Goal: Task Accomplishment & Management: Manage account settings

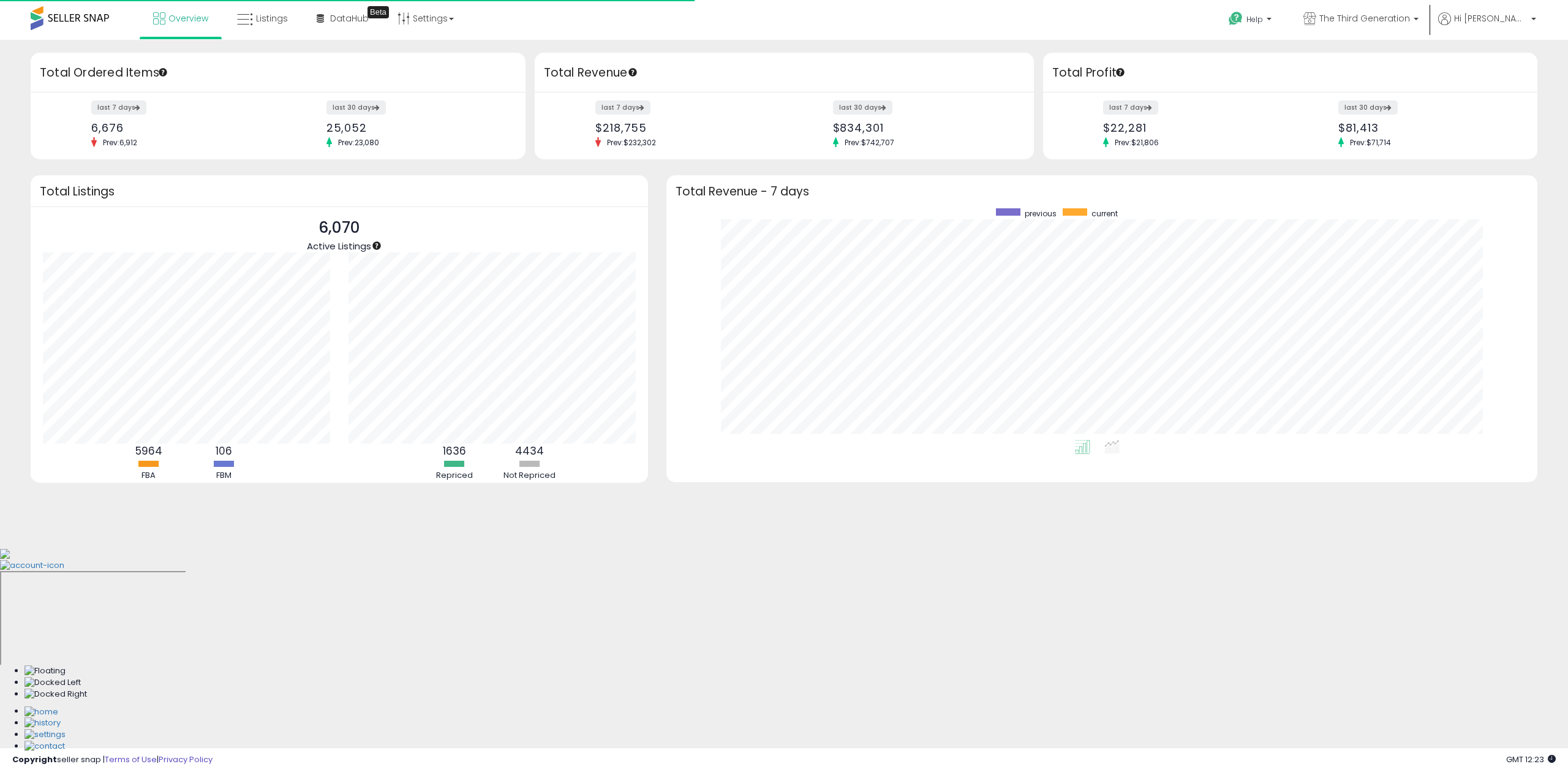
scroll to position [231, 846]
click at [283, 27] on link "Listings" at bounding box center [262, 18] width 69 height 37
click at [270, 18] on span "Listings" at bounding box center [272, 18] width 32 height 12
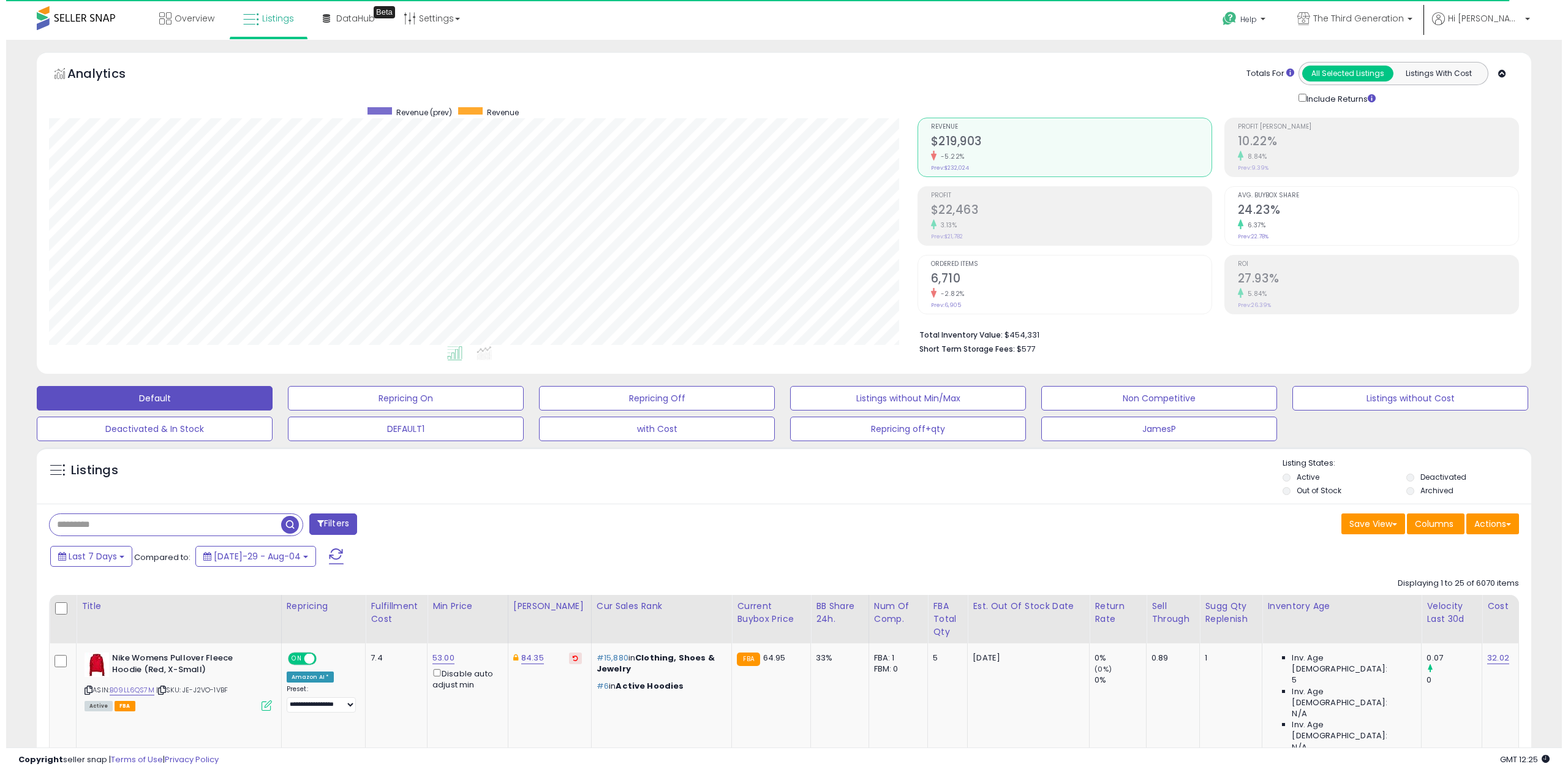
scroll to position [250, 868]
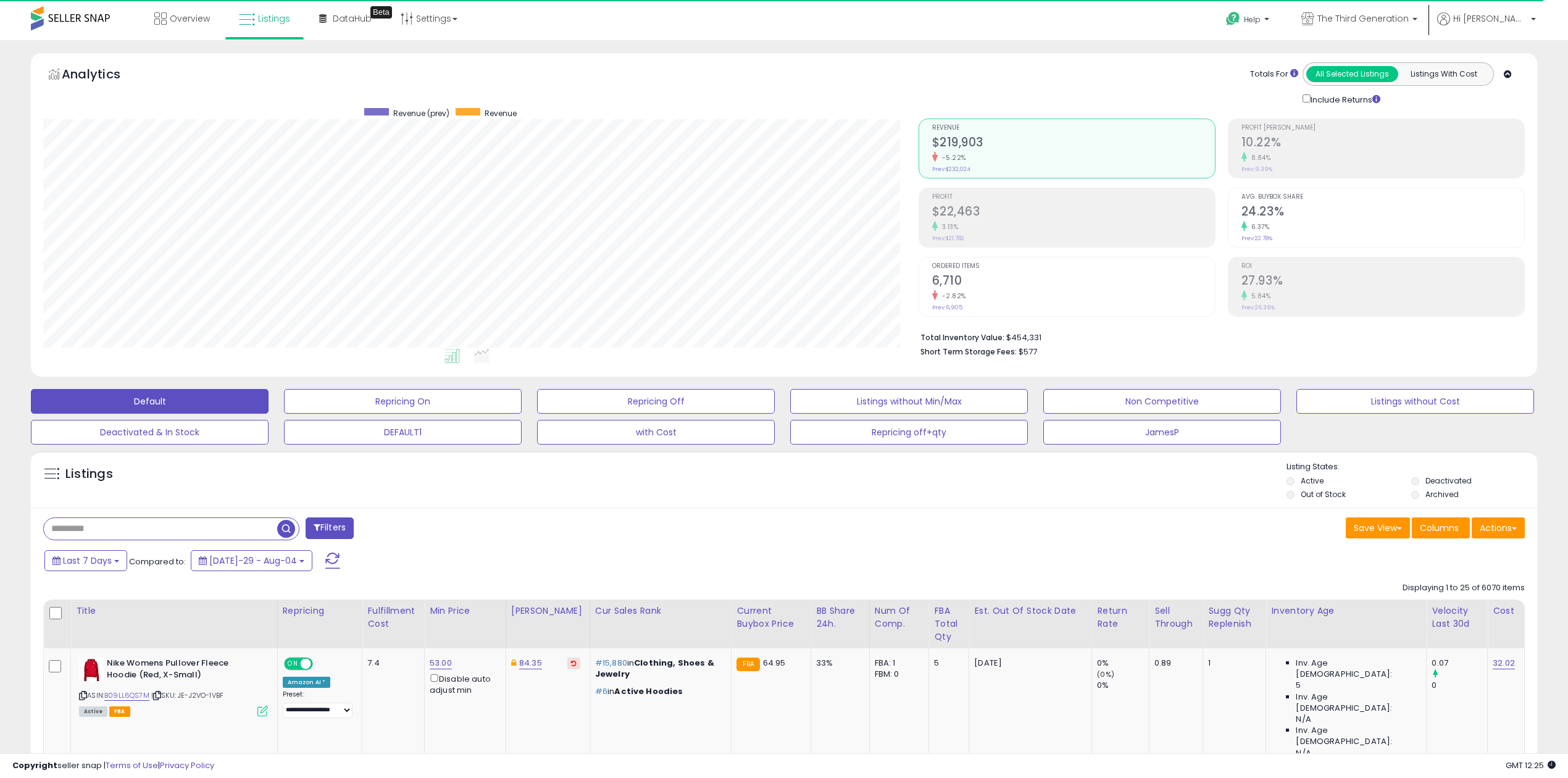
click at [1497, 536] on button "Actions" at bounding box center [1498, 528] width 53 height 21
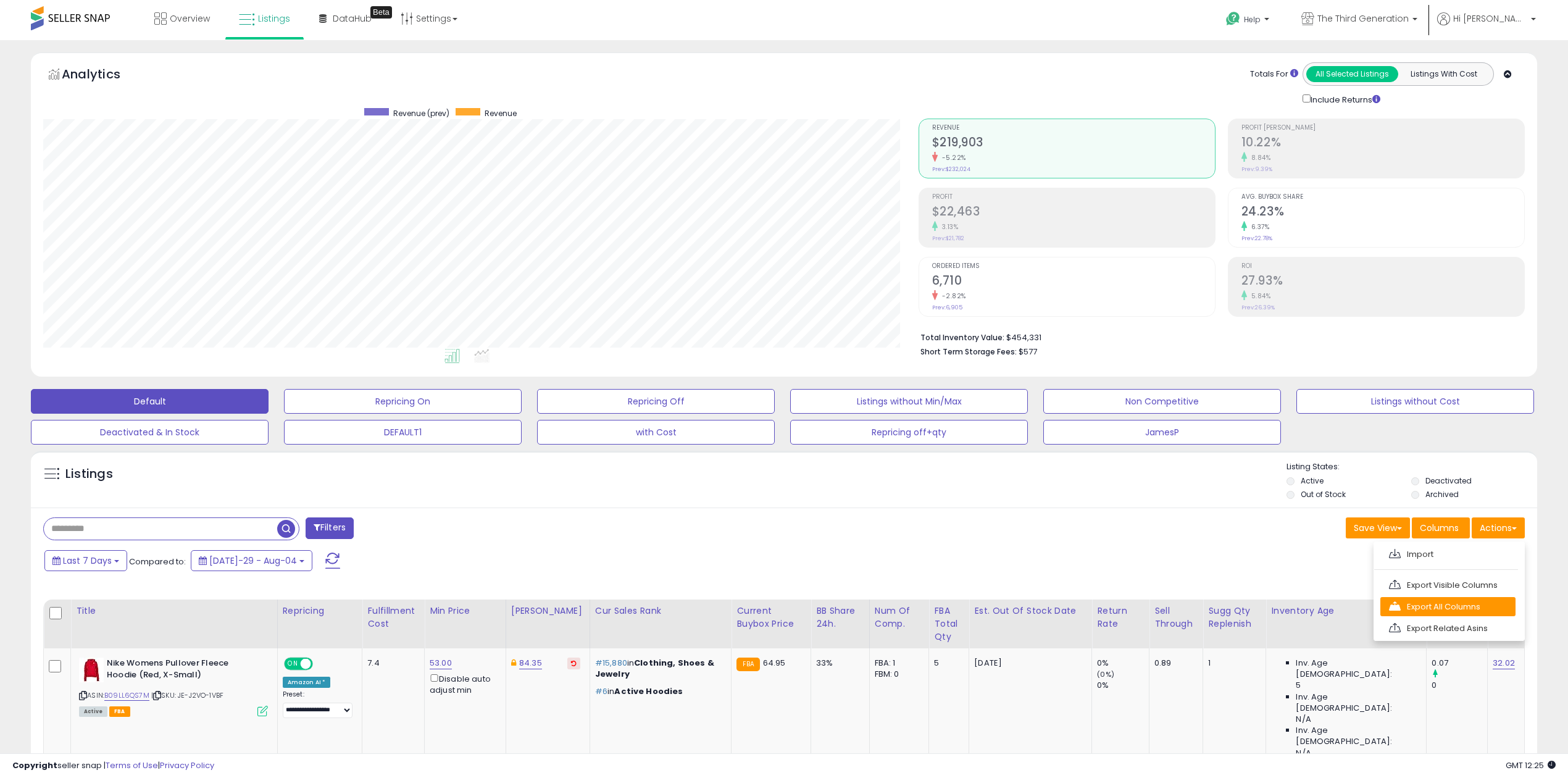
click at [1440, 614] on link "Export All Columns" at bounding box center [1449, 606] width 135 height 19
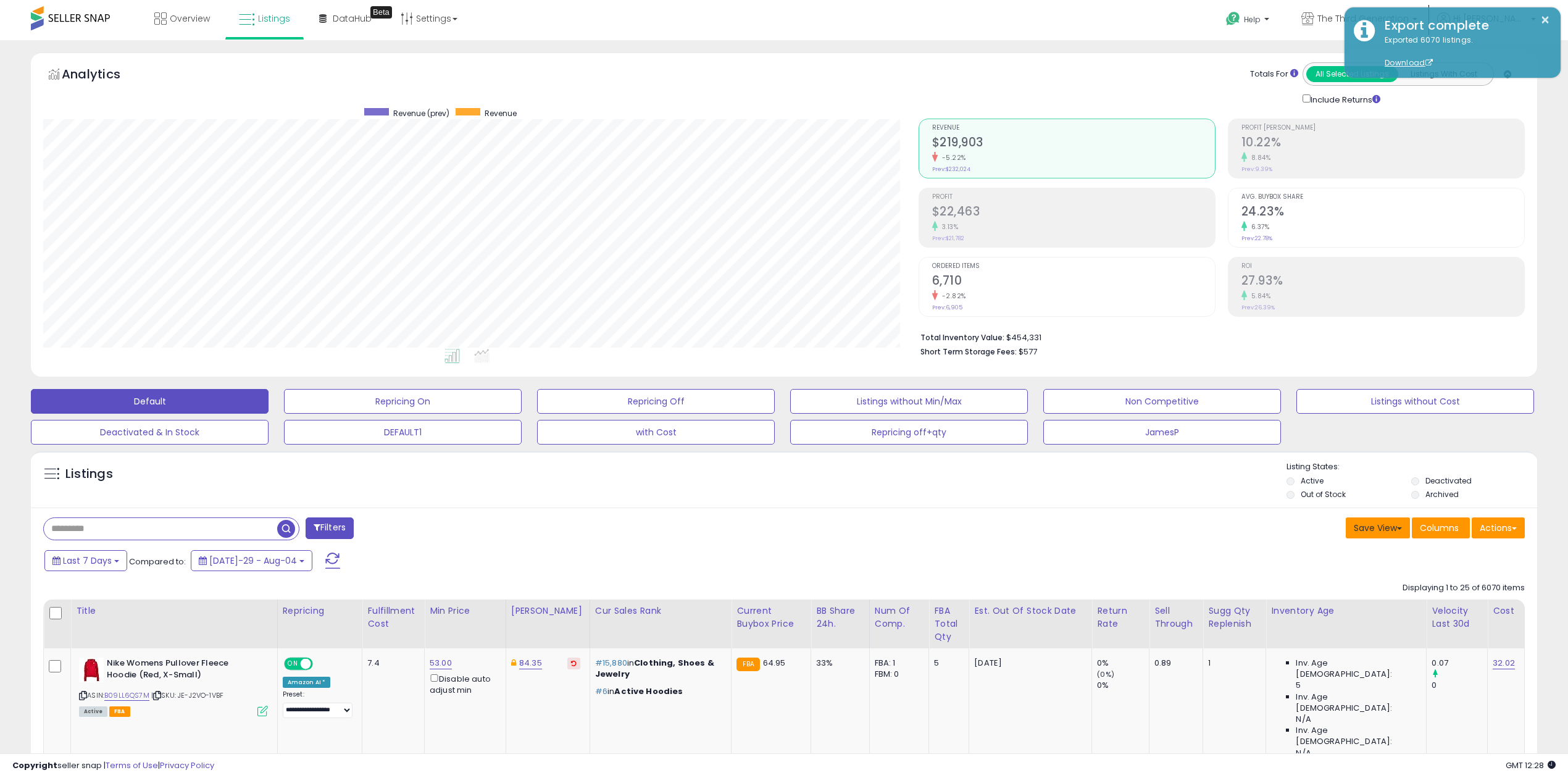
click at [1398, 533] on button "Save View" at bounding box center [1378, 528] width 64 height 21
click at [1423, 531] on span "Columns" at bounding box center [1440, 528] width 39 height 12
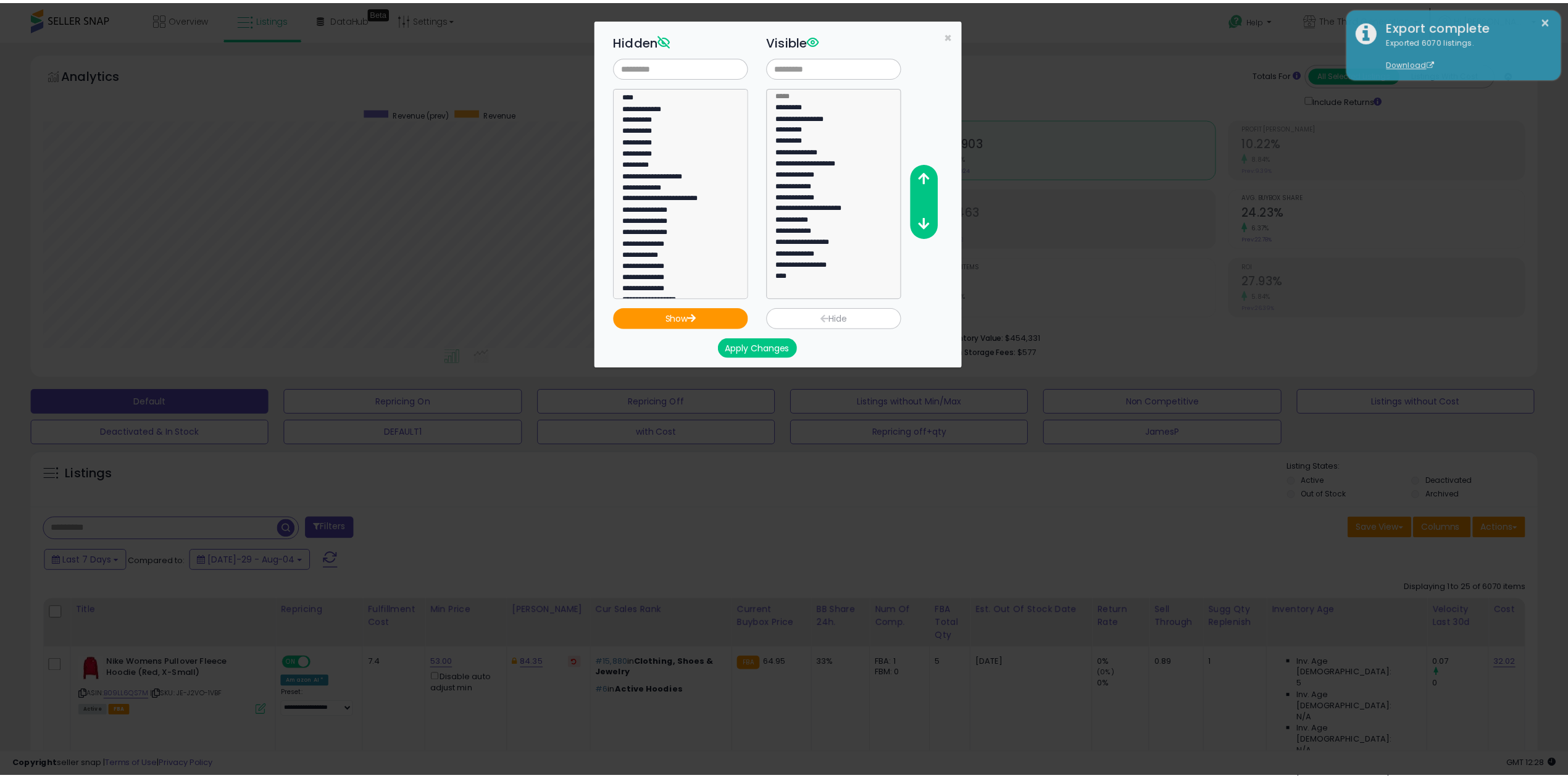
scroll to position [803, 0]
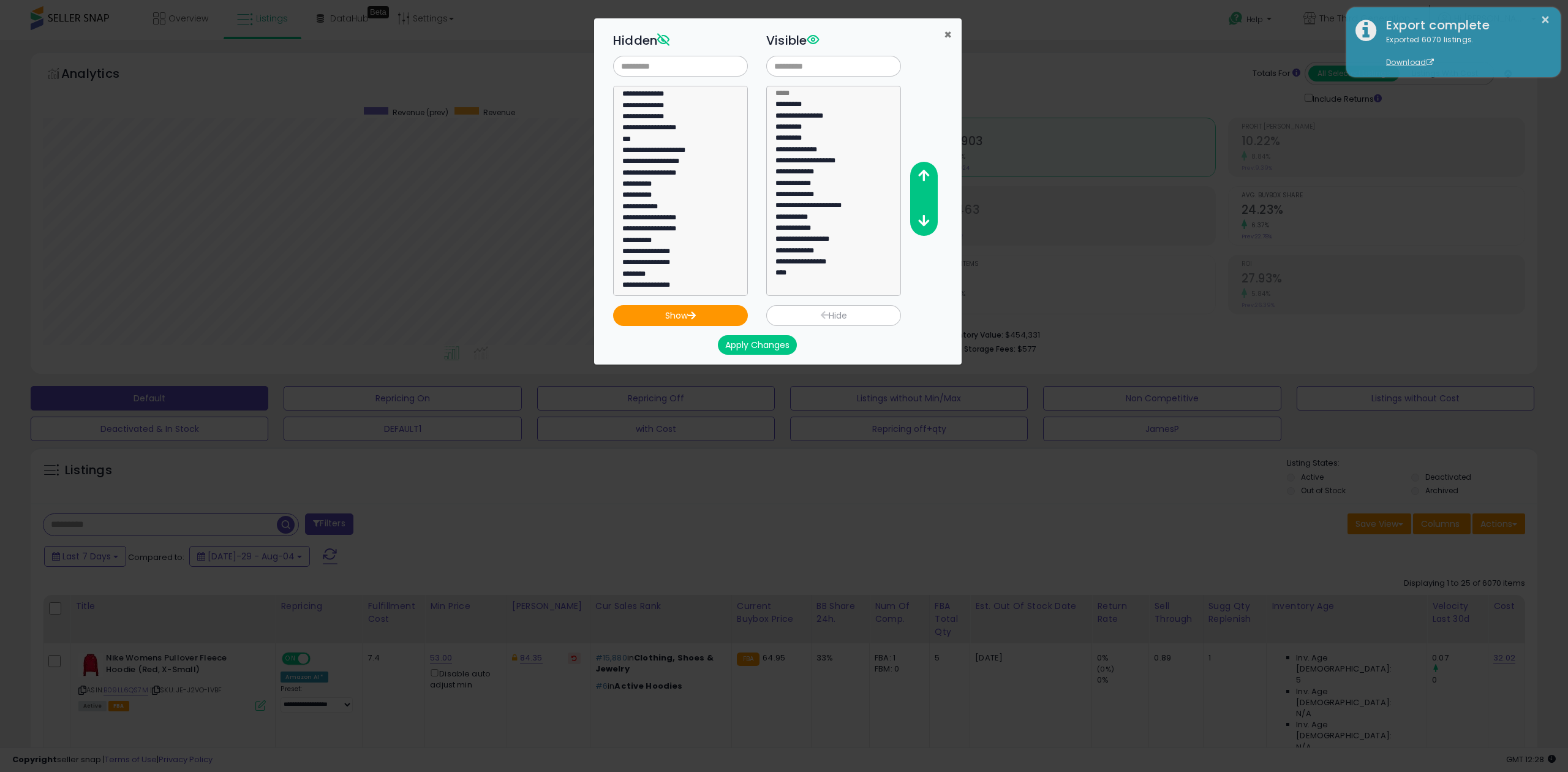
click at [949, 33] on span "×" at bounding box center [948, 35] width 8 height 18
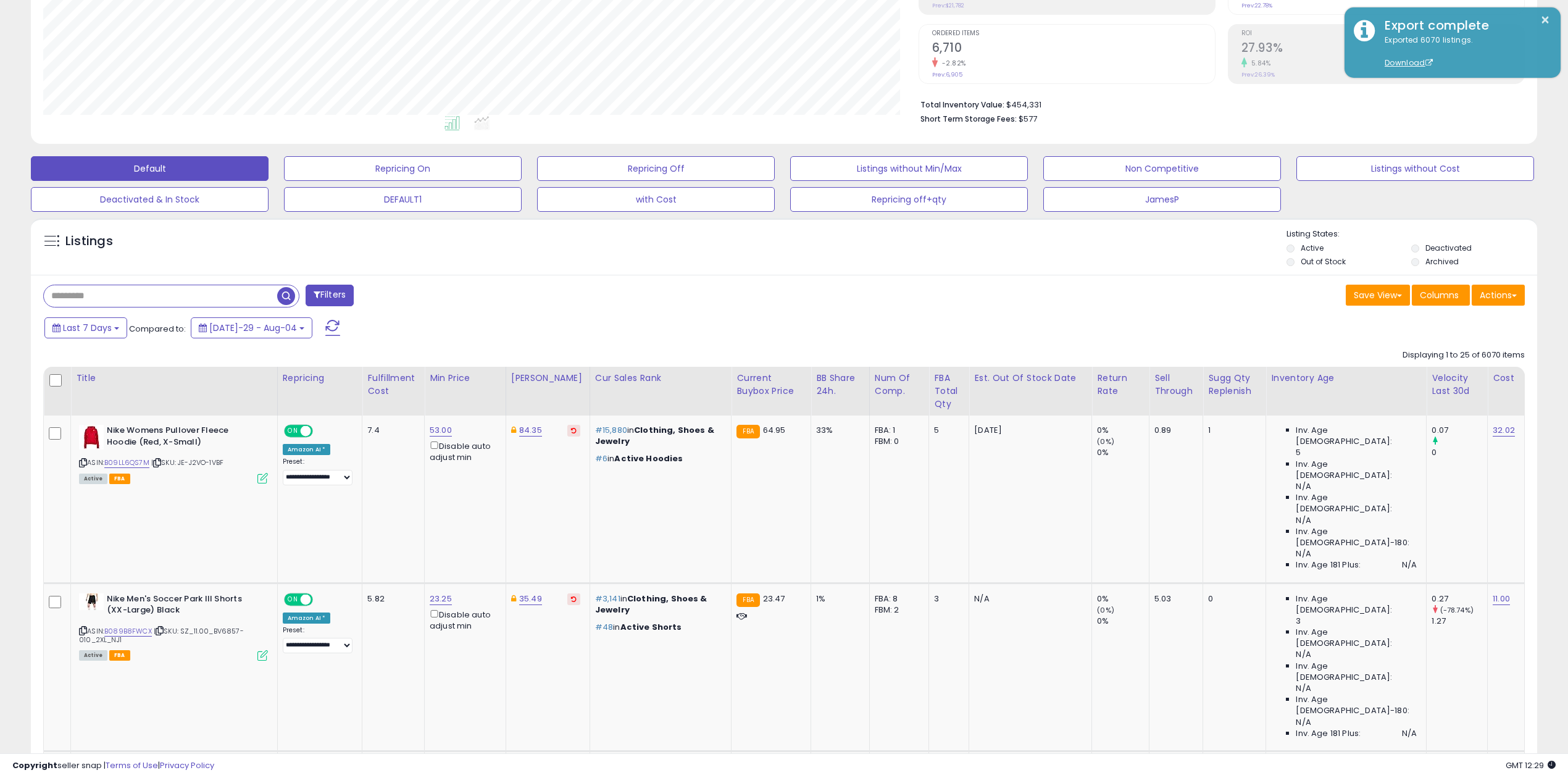
scroll to position [0, 0]
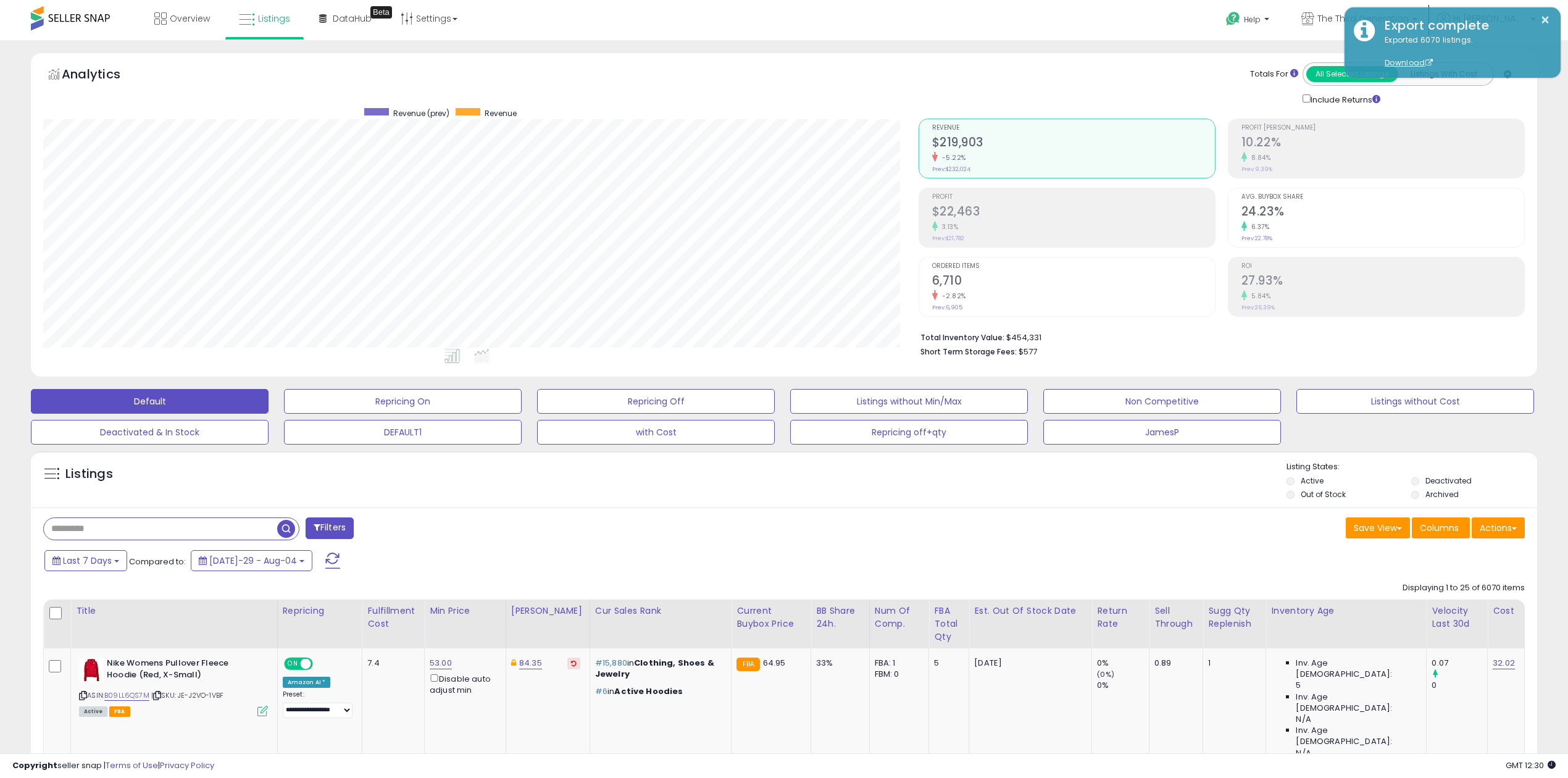
drag, startPoint x: 1125, startPoint y: 542, endPoint x: 1345, endPoint y: 546, distance: 220.0
click at [1127, 541] on div "Save View Save As New View Update Current View Columns Actions Import Export Vi…" at bounding box center [1159, 530] width 750 height 24
click at [1510, 538] on button "Actions" at bounding box center [1498, 528] width 53 height 21
click at [1236, 485] on div "Listings" at bounding box center [784, 482] width 1507 height 42
click at [1512, 532] on button "Actions" at bounding box center [1498, 528] width 53 height 21
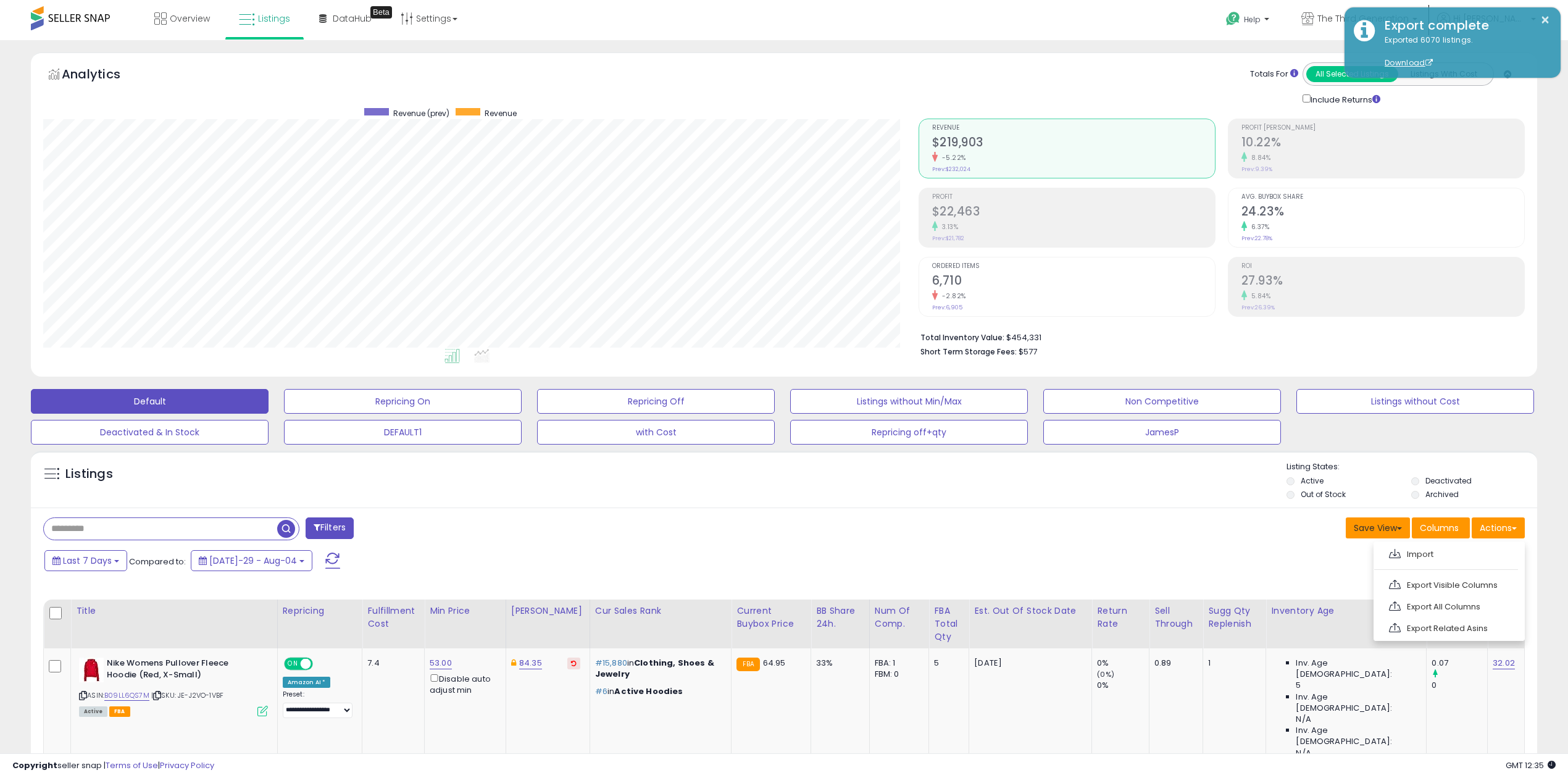
click at [1397, 532] on button "Save View" at bounding box center [1378, 528] width 64 height 21
click at [1090, 485] on div "Listings" at bounding box center [784, 482] width 1507 height 42
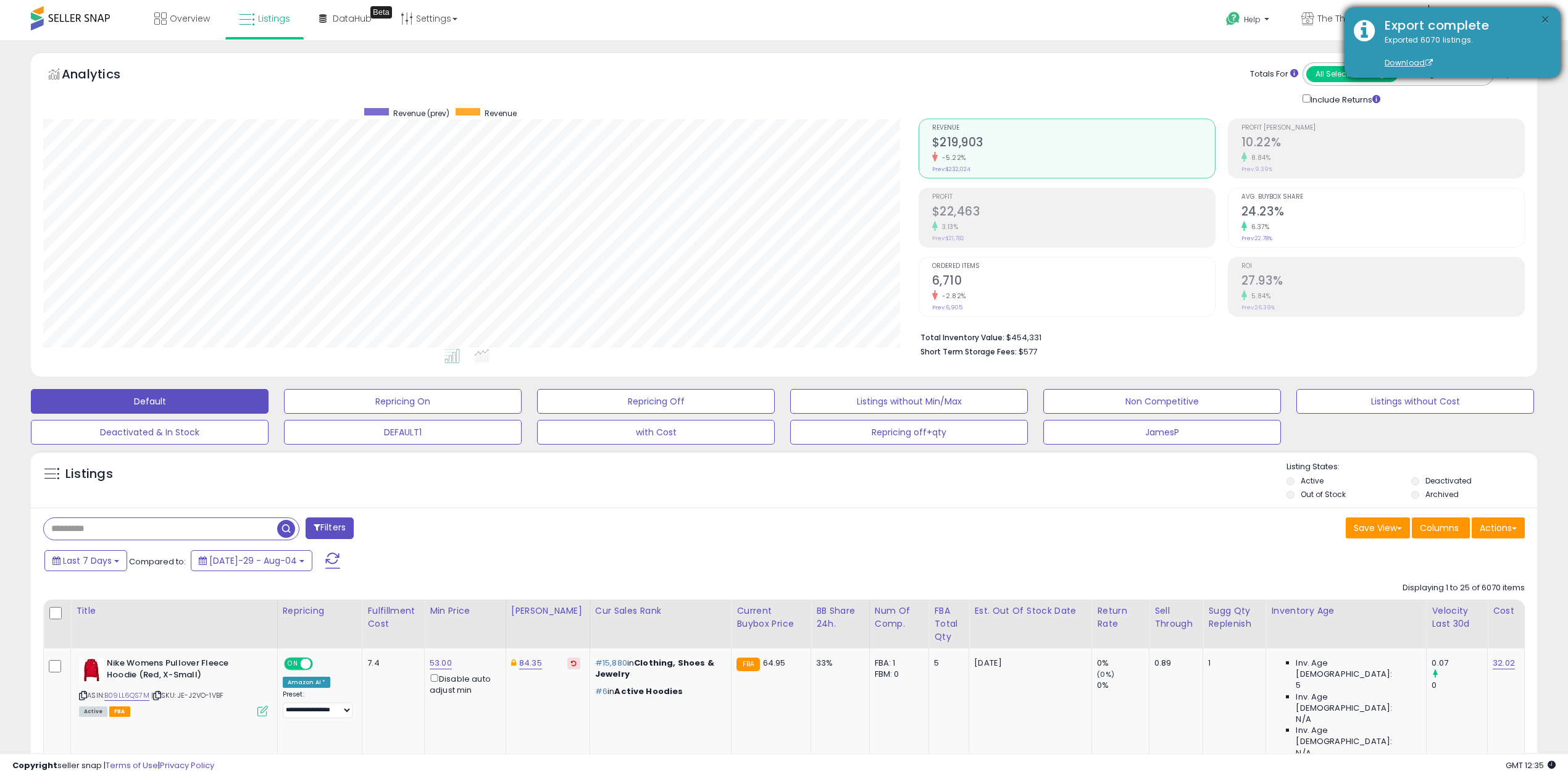
click at [1546, 18] on button "×" at bounding box center [1545, 20] width 10 height 15
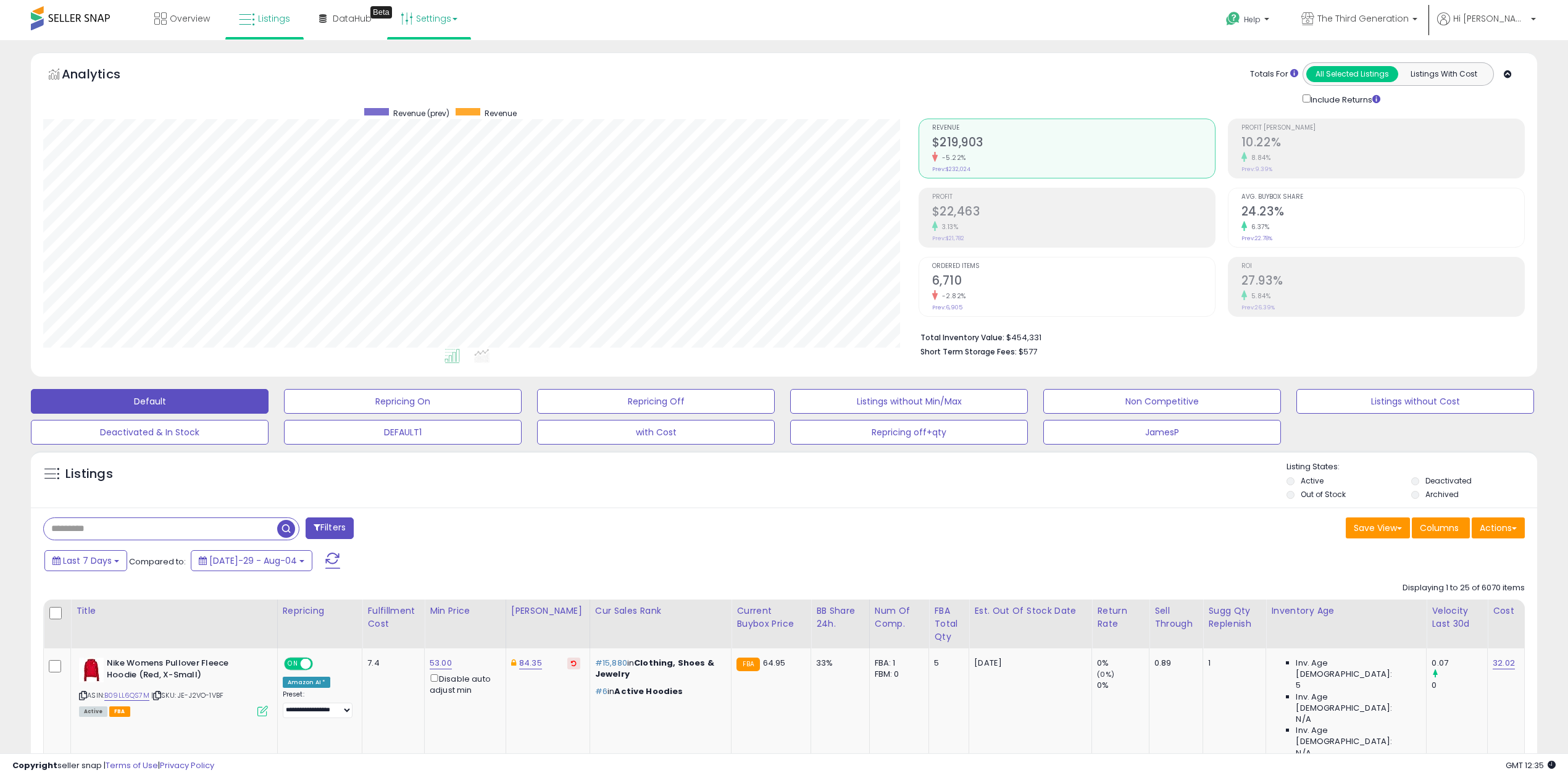
click at [441, 16] on link "Settings" at bounding box center [429, 19] width 75 height 37
click at [436, 100] on link "User settings" at bounding box center [429, 95] width 52 height 11
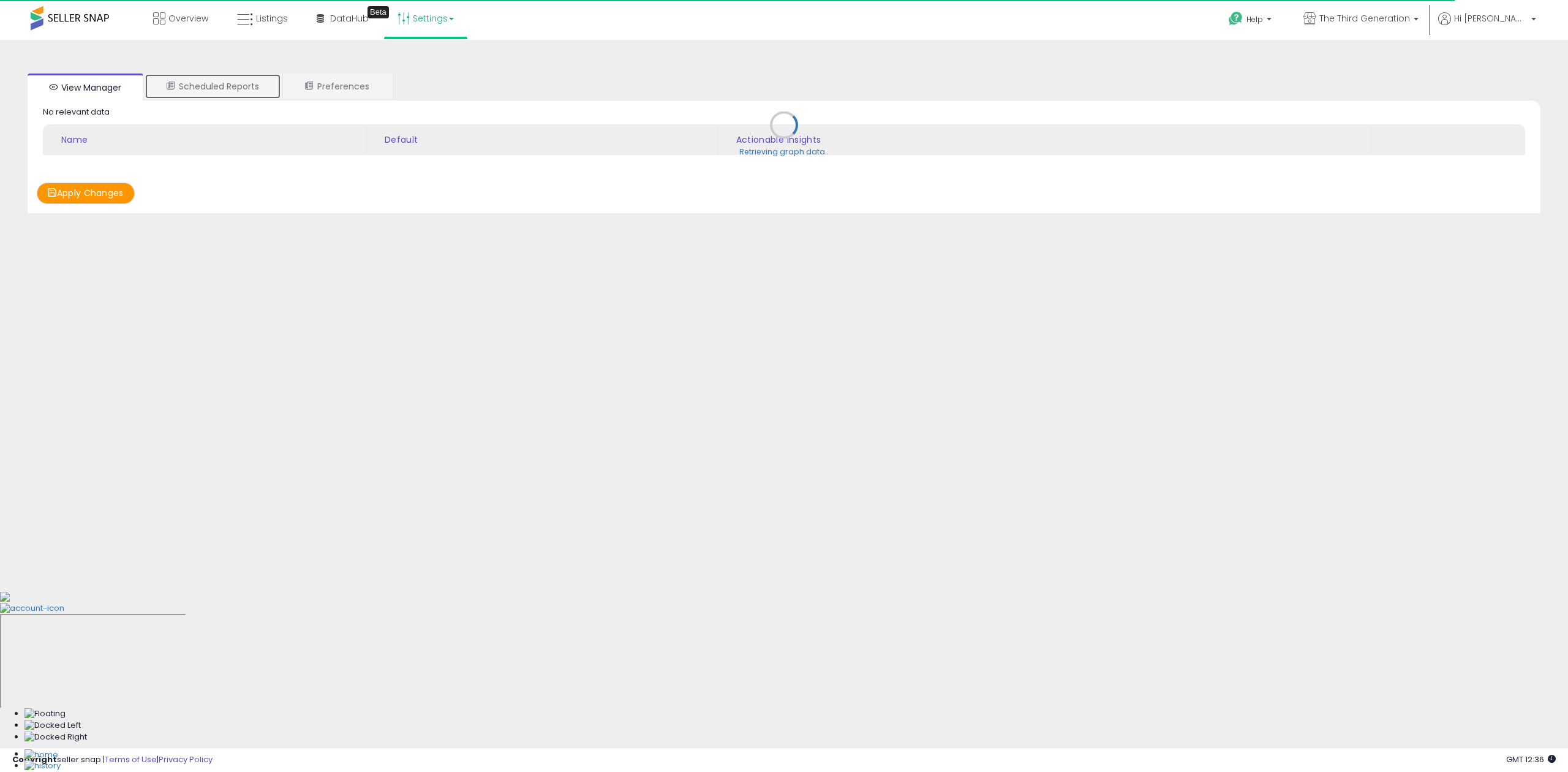
click at [230, 87] on link "Scheduled Reports" at bounding box center [212, 86] width 136 height 26
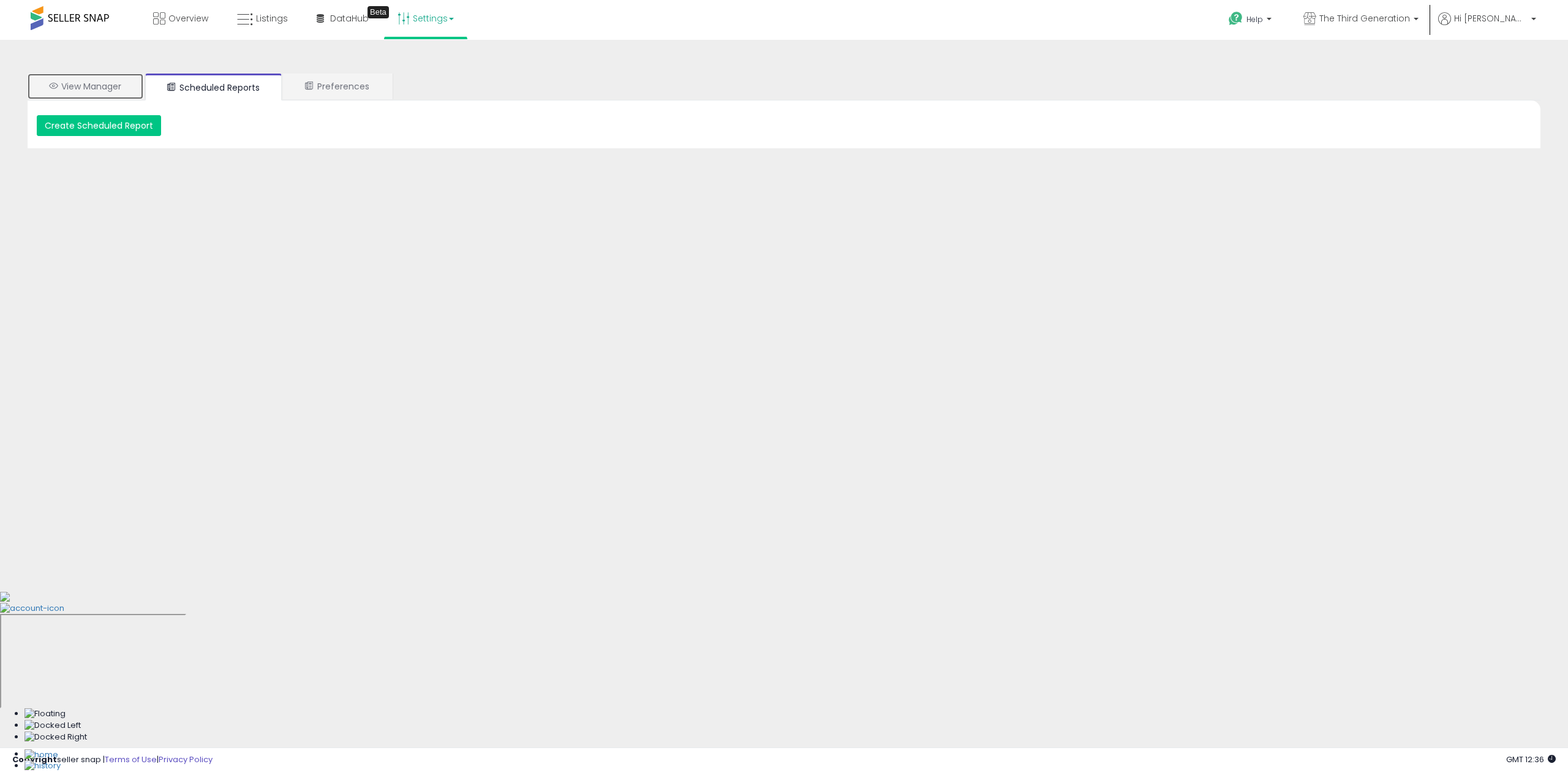
click at [105, 86] on link "View Manager" at bounding box center [85, 86] width 116 height 26
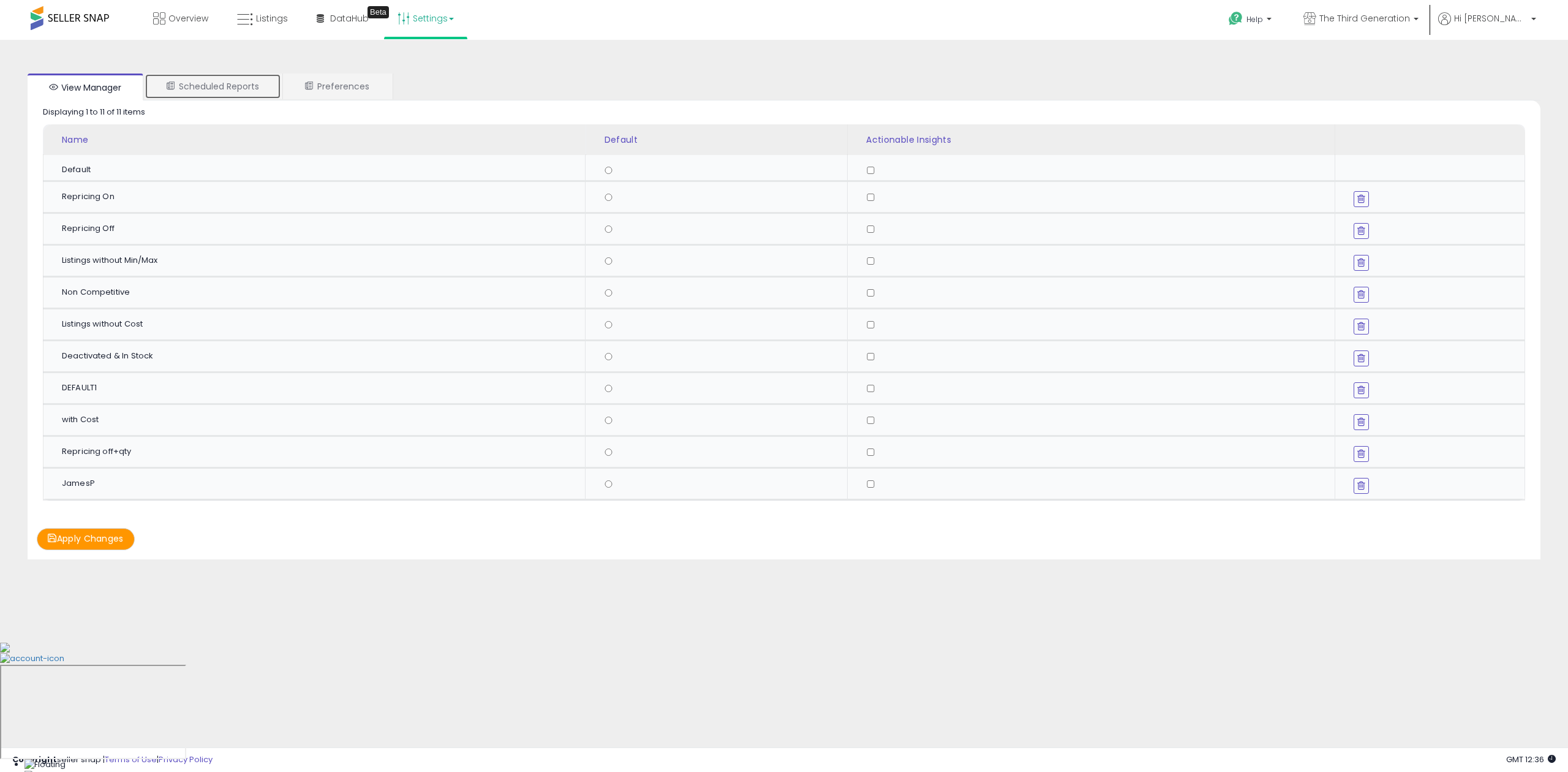
click at [236, 92] on link "Scheduled Reports" at bounding box center [212, 86] width 136 height 26
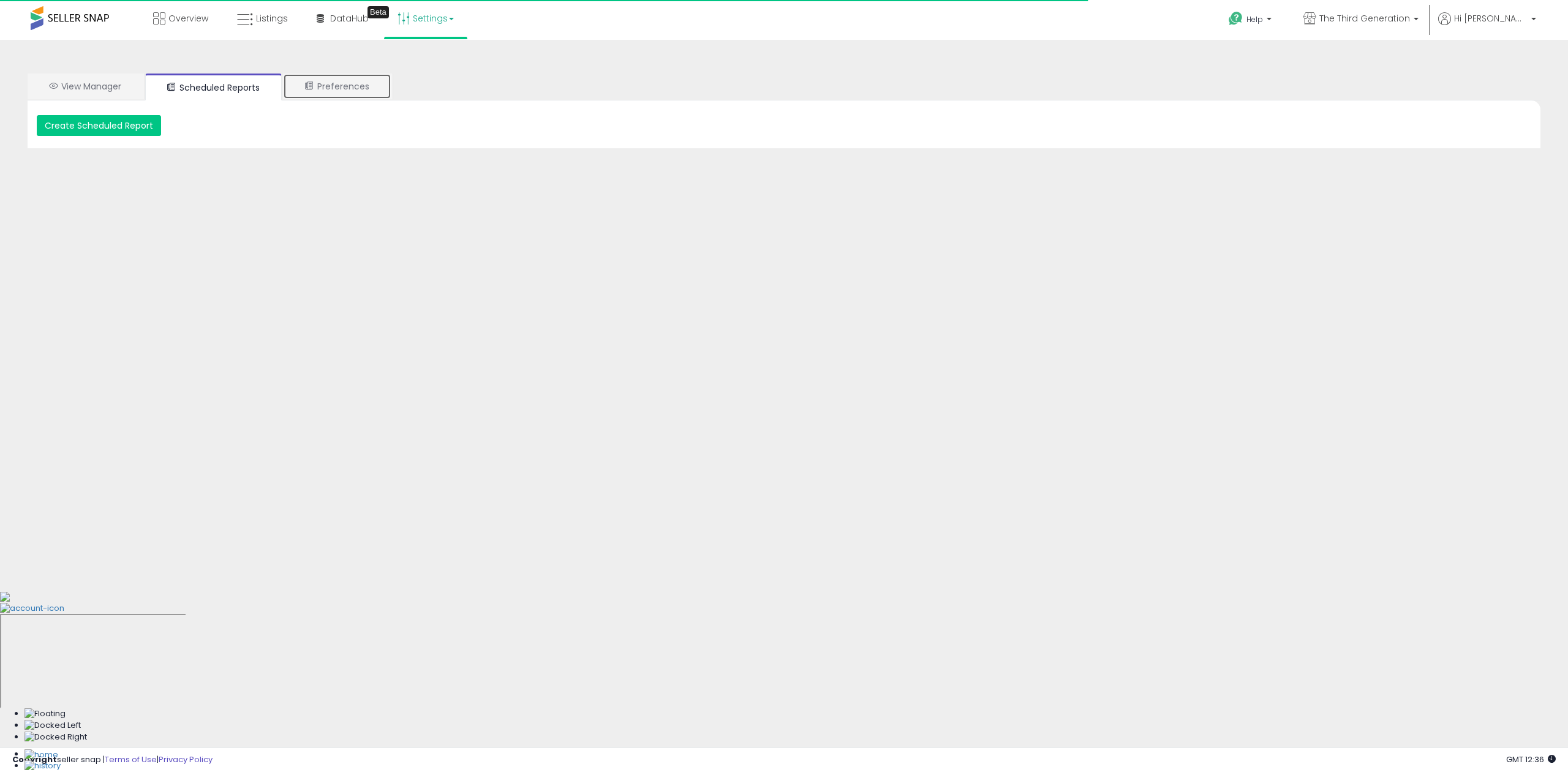
click at [343, 93] on link "Preferences" at bounding box center [337, 86] width 108 height 26
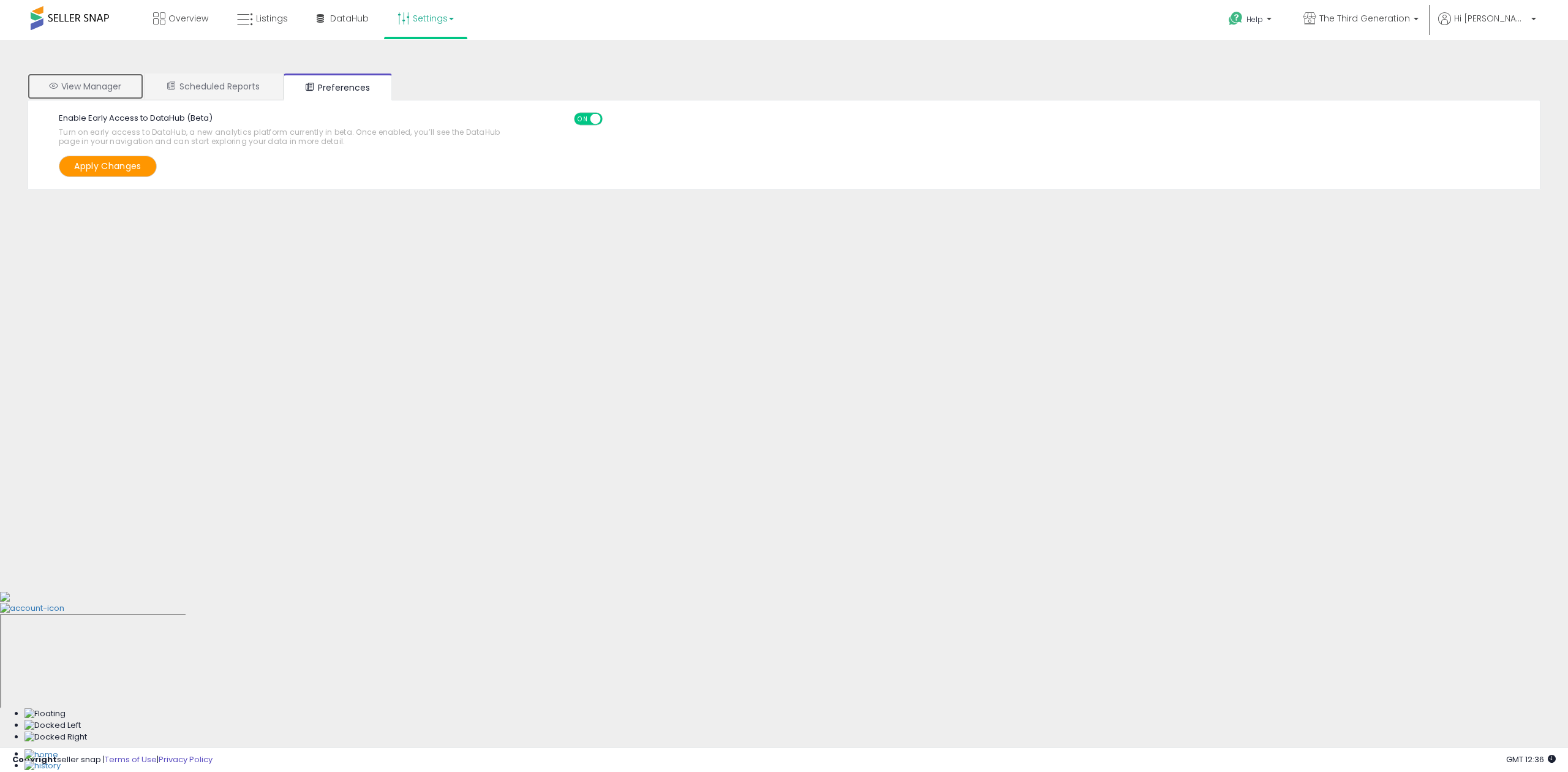
click at [96, 82] on link "View Manager" at bounding box center [85, 86] width 116 height 26
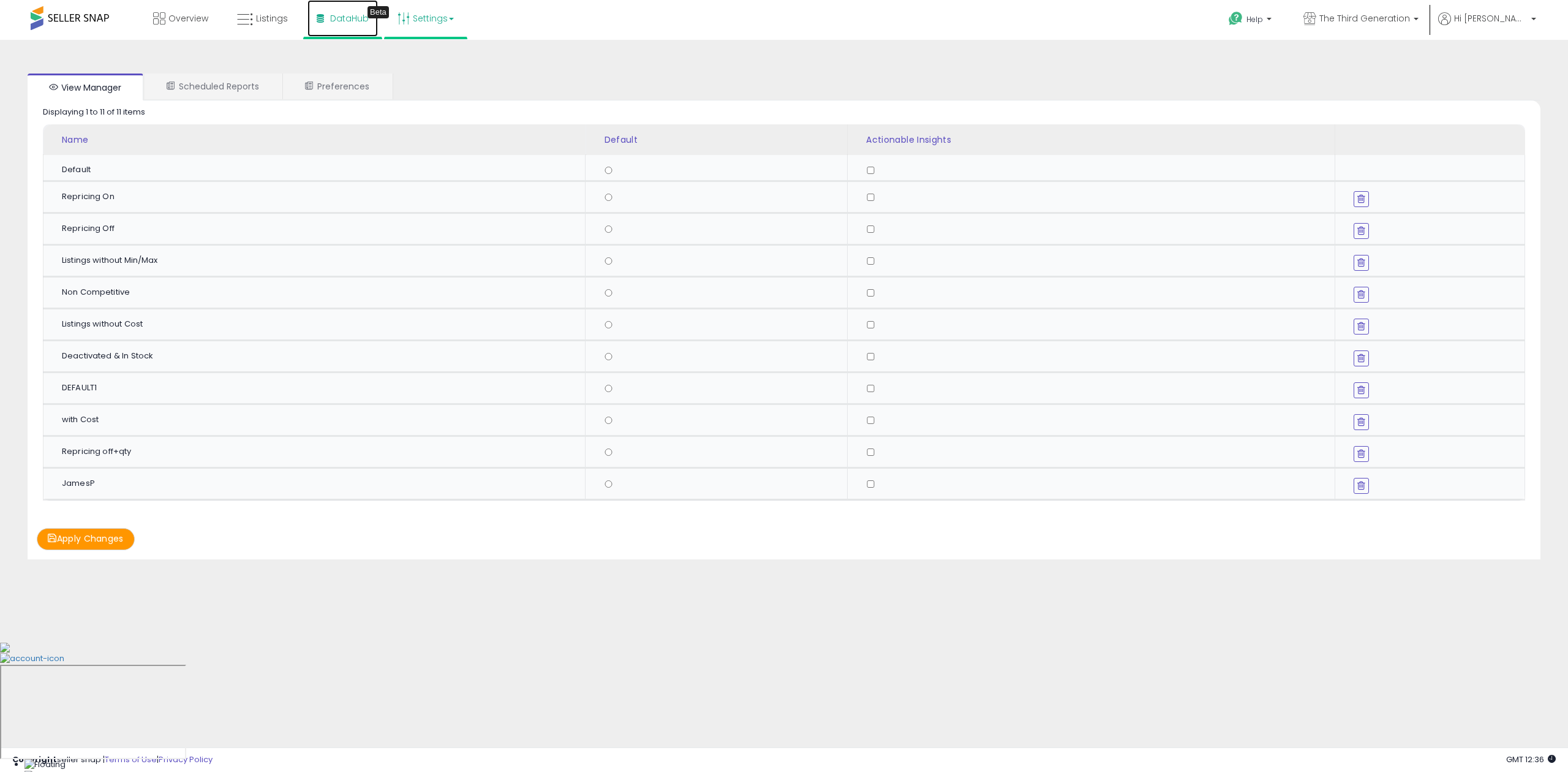
click at [318, 11] on link "DataHub Beta" at bounding box center [342, 18] width 70 height 37
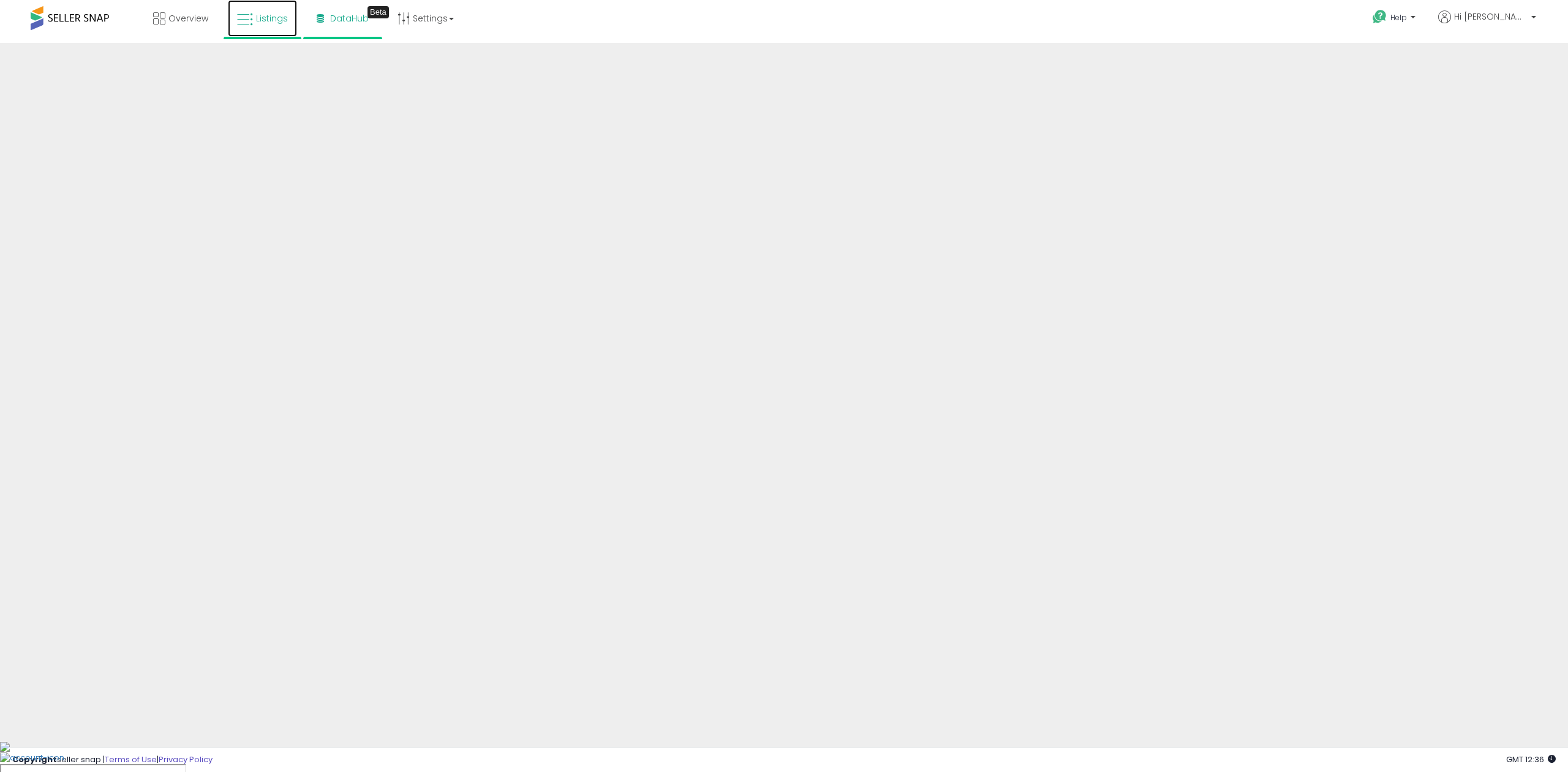
click at [228, 18] on link "Listings" at bounding box center [262, 18] width 69 height 37
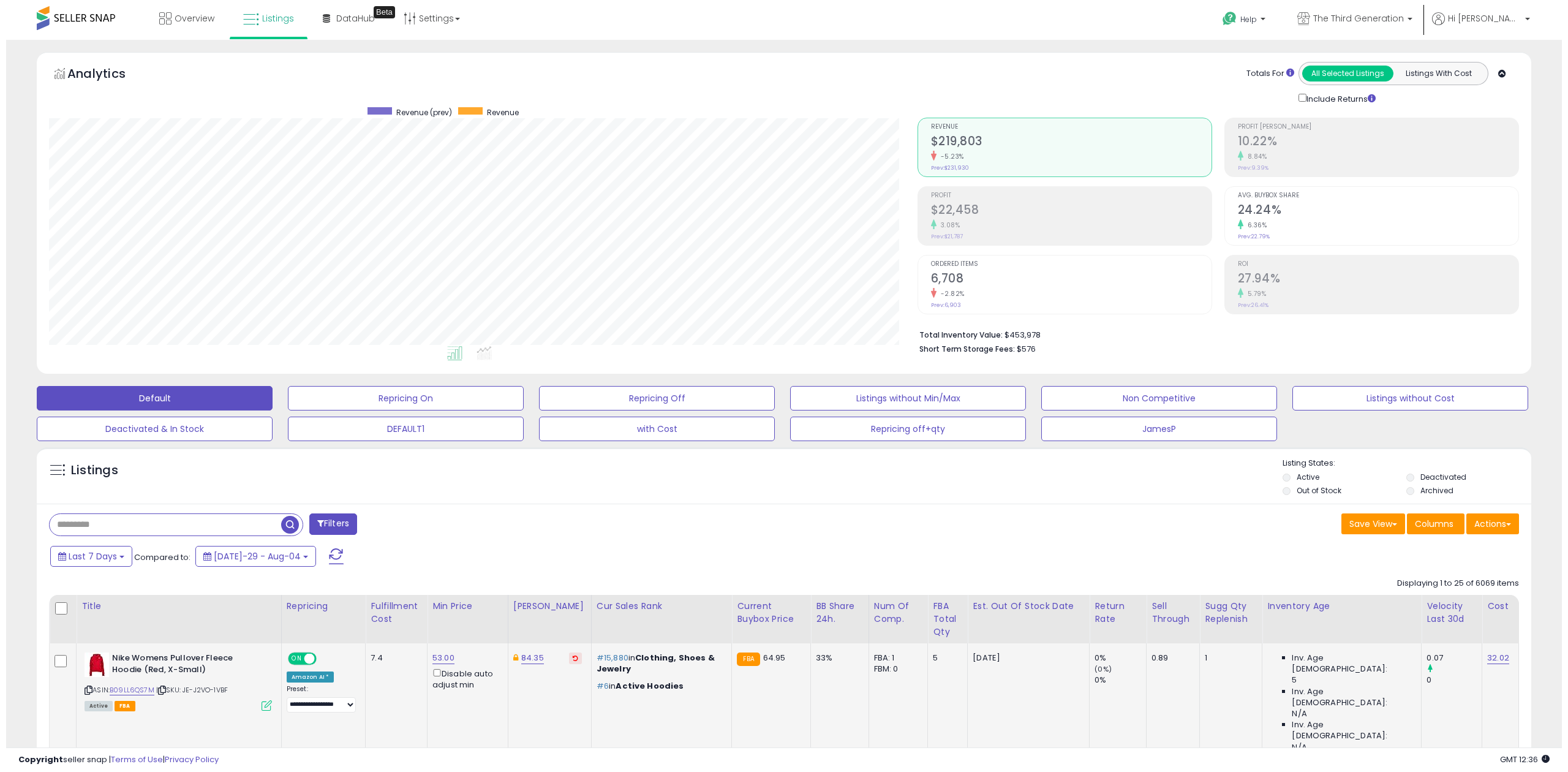
scroll to position [250, 868]
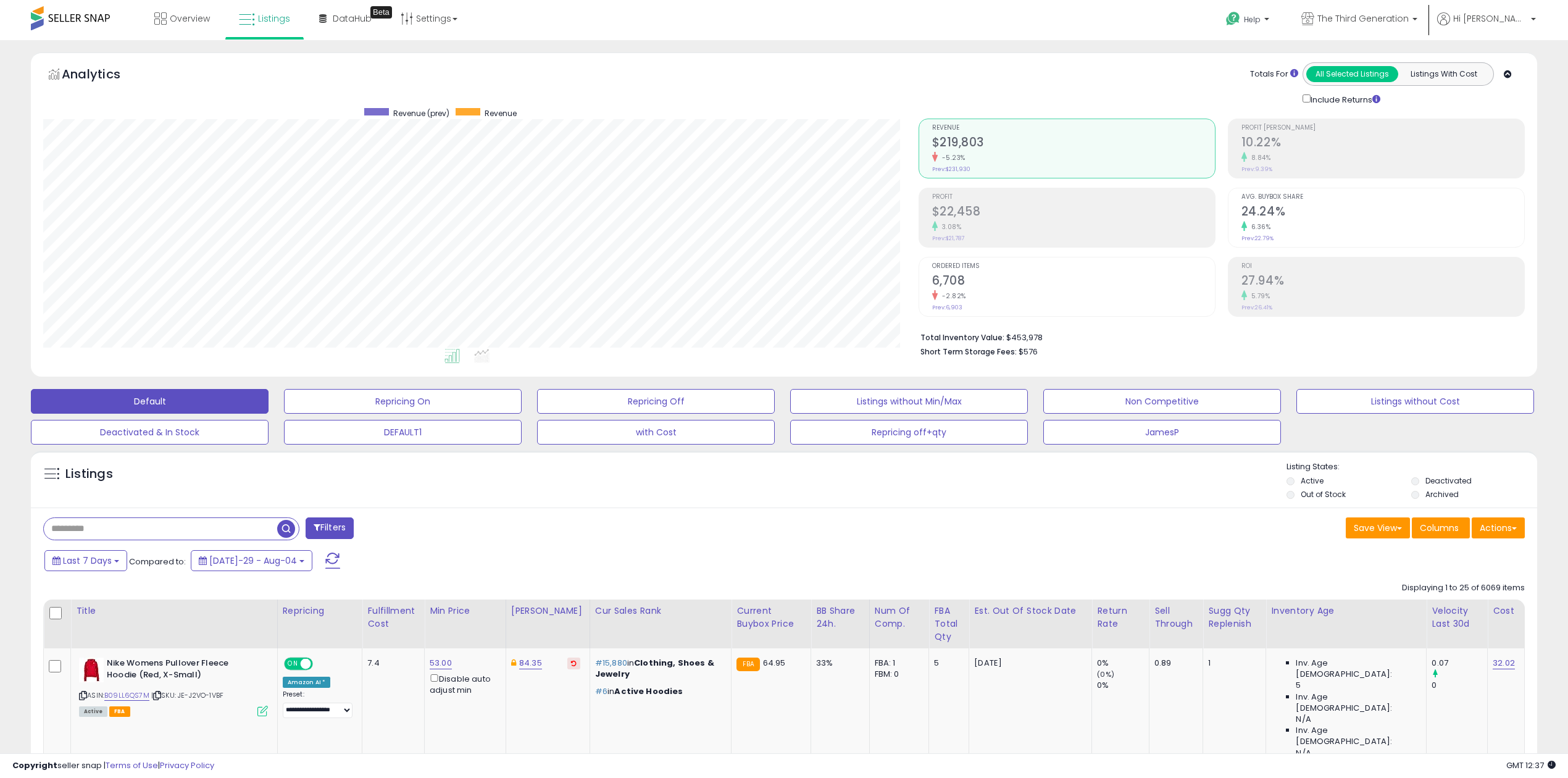
click at [1509, 78] on icon at bounding box center [1508, 74] width 8 height 8
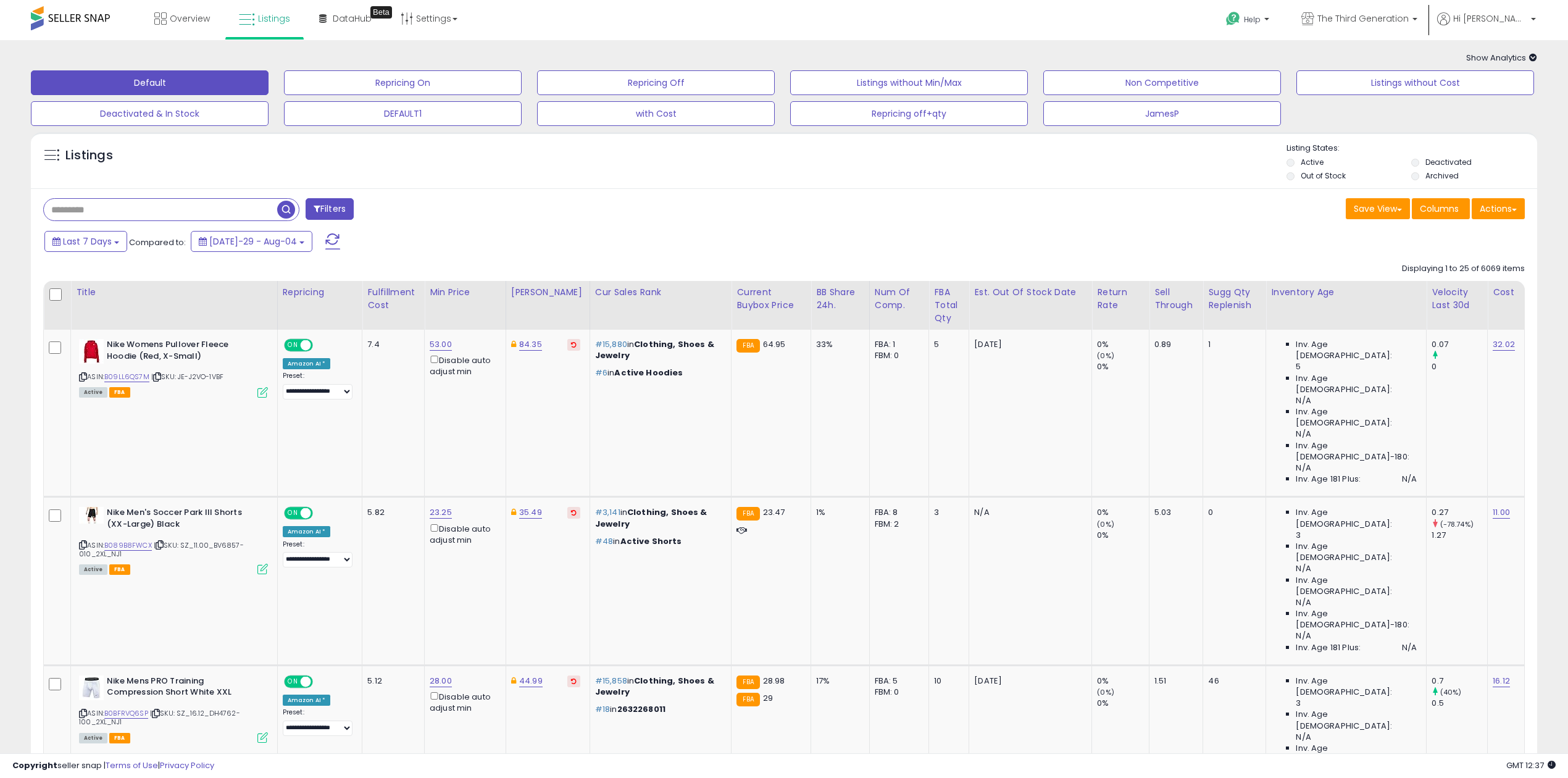
click at [1537, 58] on div "Show Analytics Analytics Totals For All Selected Listings Listings With Cost In…" at bounding box center [784, 58] width 1525 height 11
click at [1535, 57] on icon at bounding box center [1533, 57] width 8 height 8
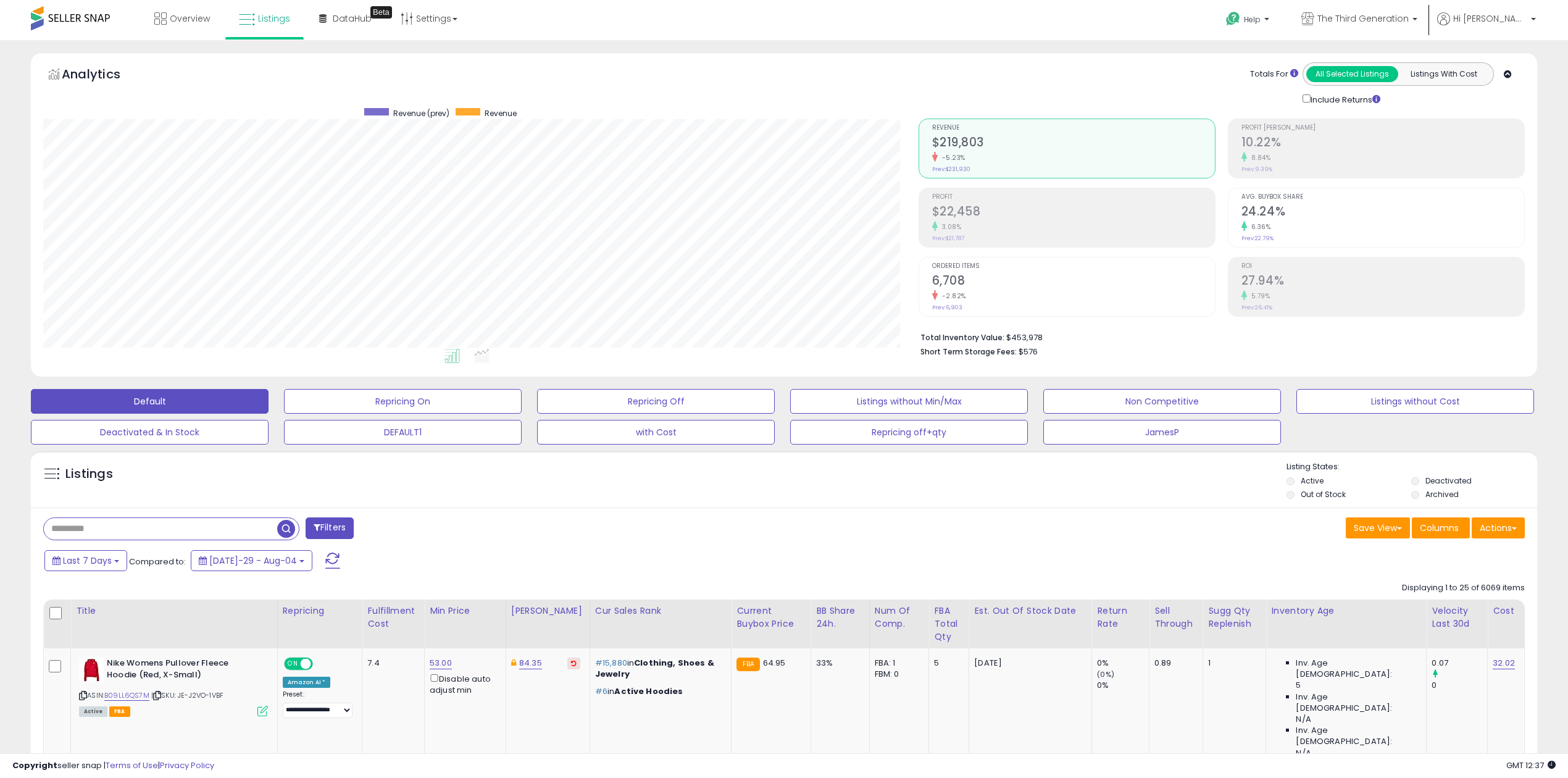
click at [351, 537] on button "Filters" at bounding box center [329, 528] width 48 height 22
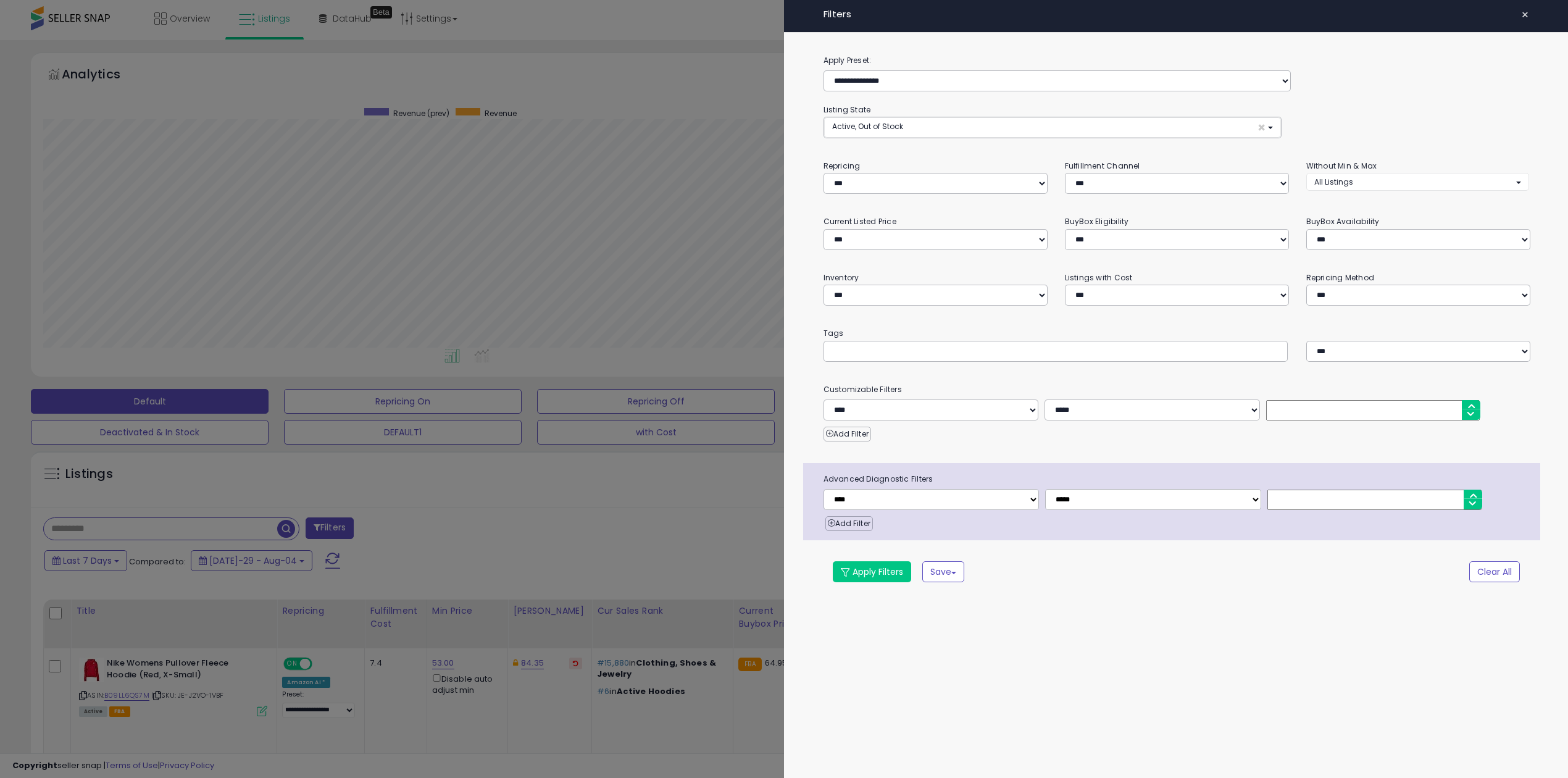
scroll to position [252, 882]
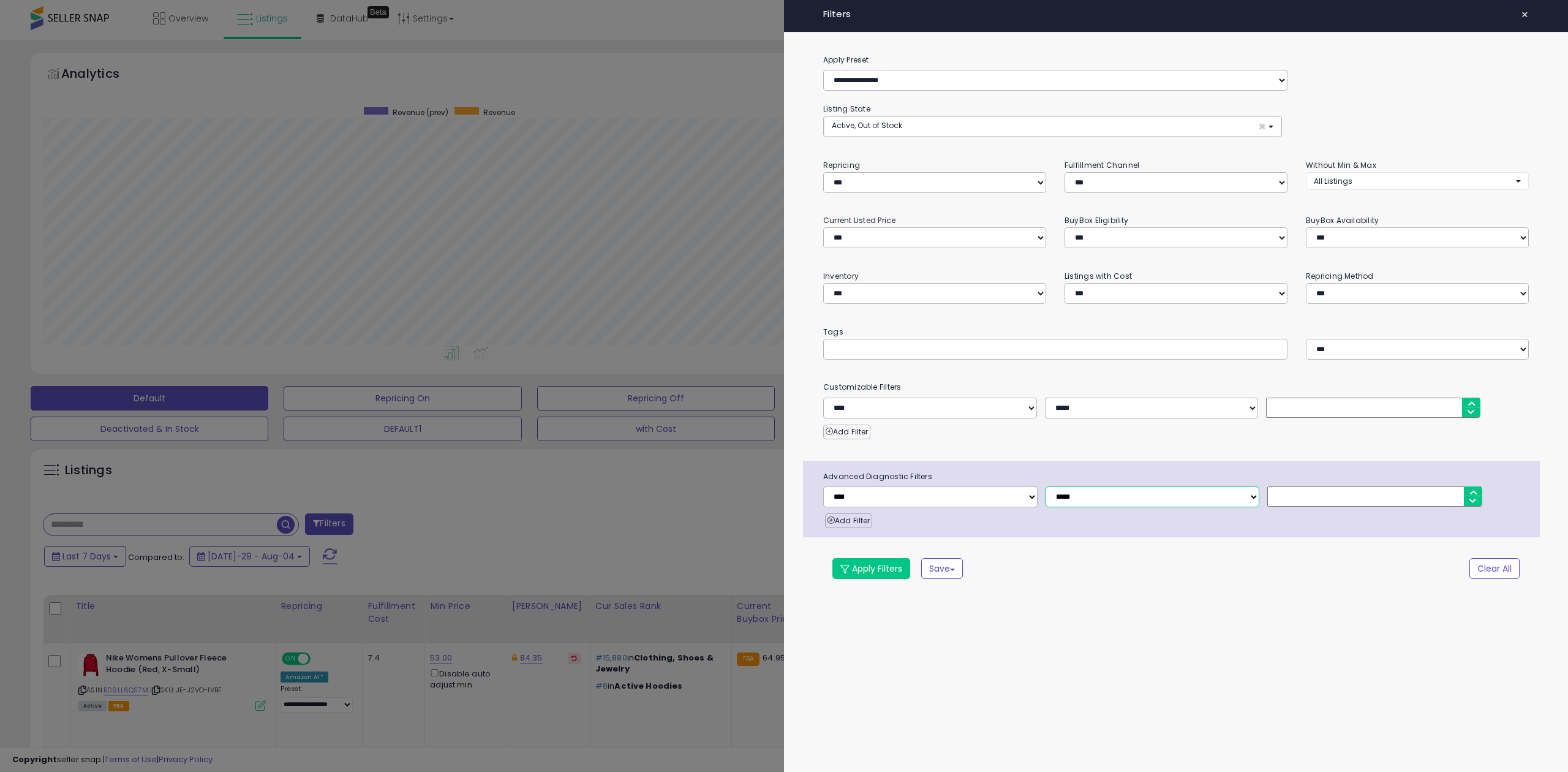
click at [1228, 500] on select "**********" at bounding box center [1153, 496] width 214 height 21
click at [1253, 125] on button "Active, Out of Stock ×" at bounding box center [1053, 127] width 458 height 20
click at [999, 84] on select "**********" at bounding box center [1055, 80] width 464 height 21
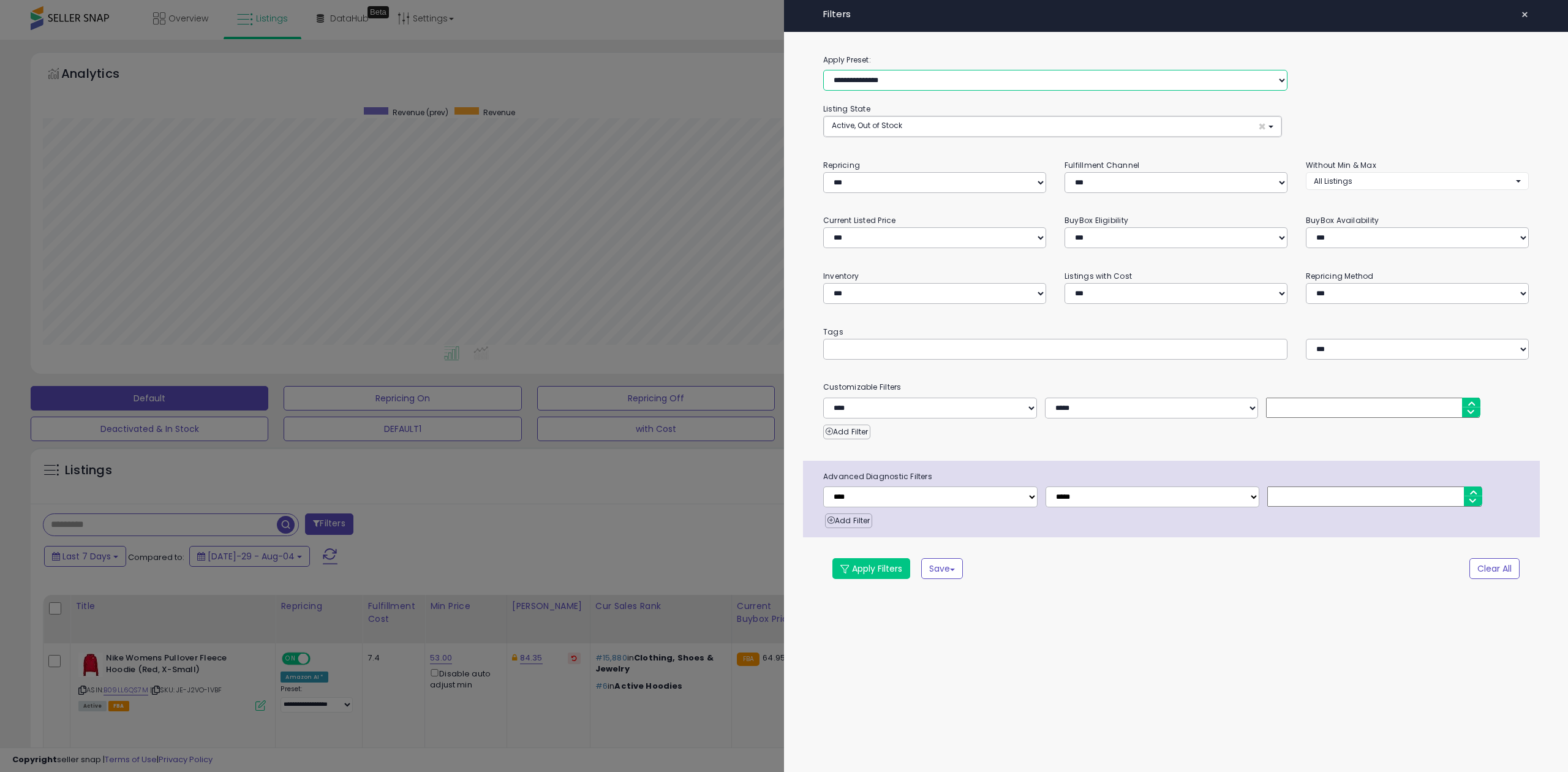
click at [999, 84] on select "**********" at bounding box center [1055, 80] width 464 height 21
click at [700, 587] on div at bounding box center [784, 386] width 1568 height 772
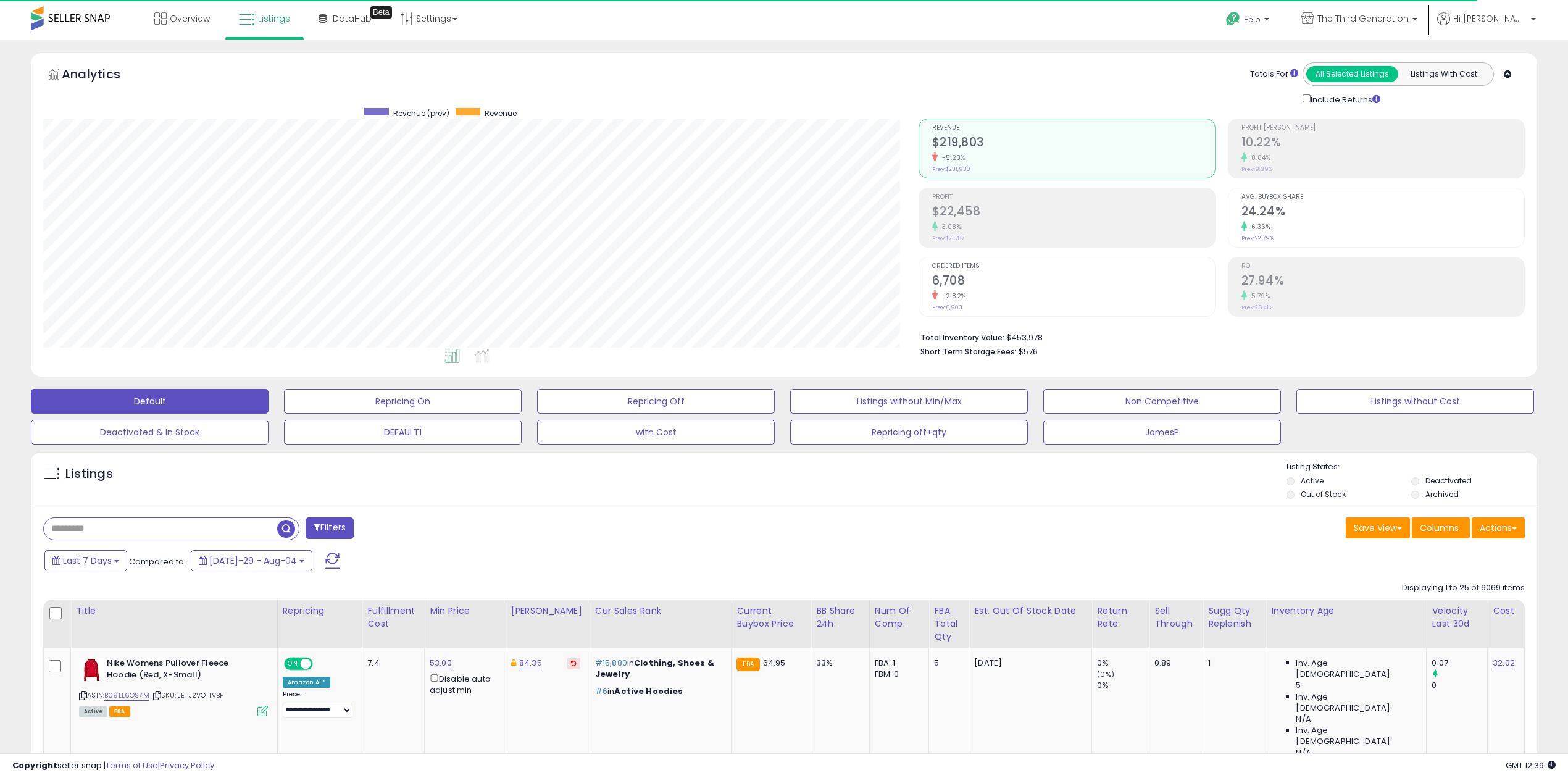
scroll to position [252, 875]
